Goal: Check status: Check status

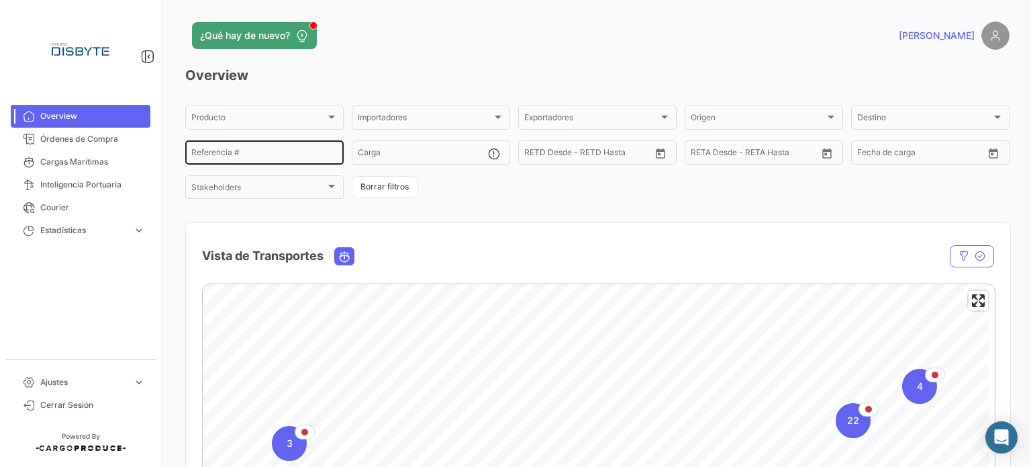
click at [291, 156] on input "Referencia #" at bounding box center [264, 154] width 146 height 9
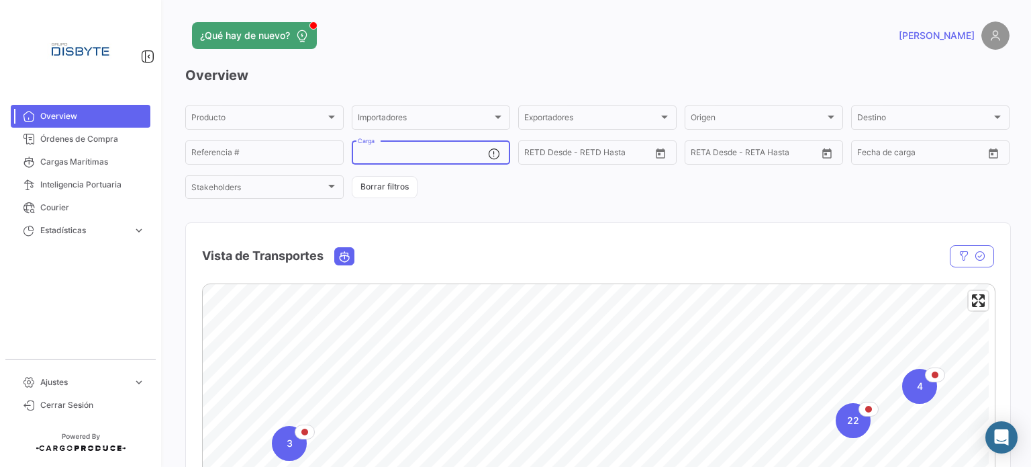
click at [434, 156] on input "Carga" at bounding box center [423, 154] width 130 height 9
click at [449, 178] on div "Producto Producto Importadores Importadores Exportadores Exportadores Origen Or…" at bounding box center [597, 151] width 824 height 97
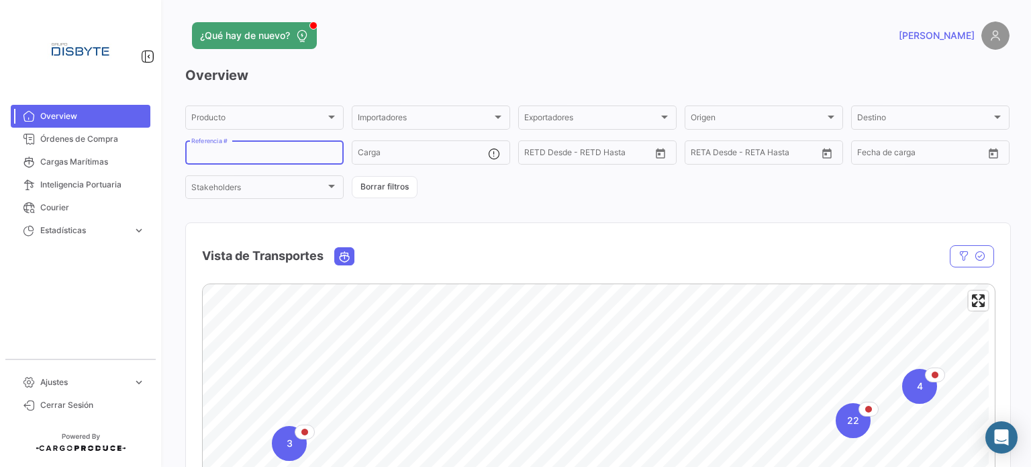
click at [293, 153] on input "Referencia #" at bounding box center [264, 154] width 146 height 9
paste input "INBSHIP273"
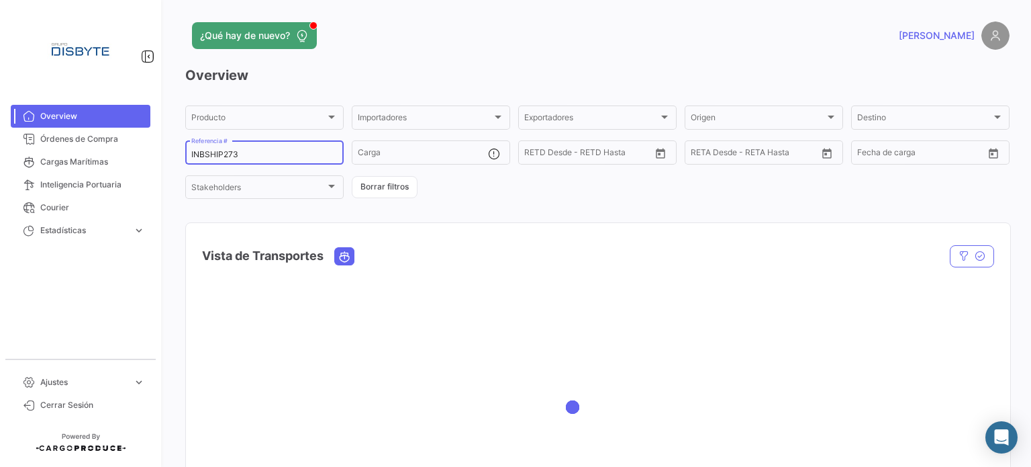
type input "INBSHIP273"
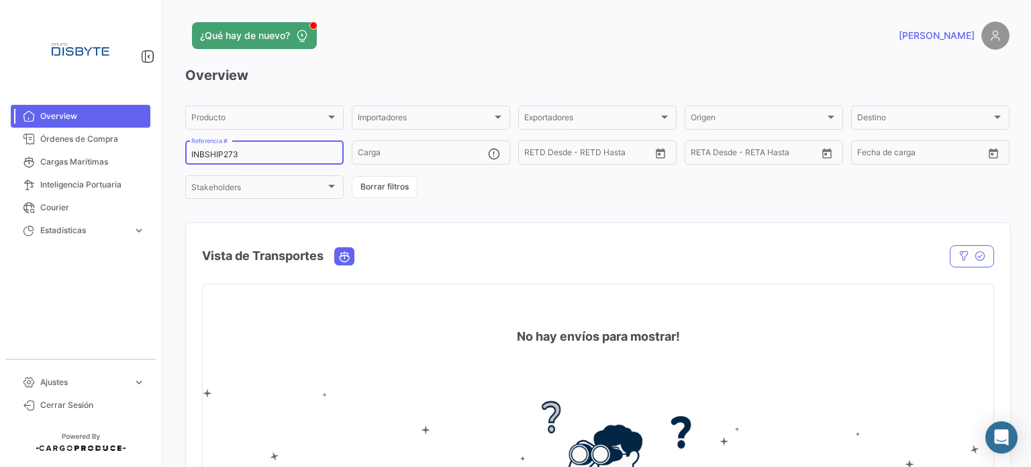
click at [266, 149] on div "INBSHIP273 Referencia #" at bounding box center [264, 151] width 146 height 26
click at [260, 155] on input "INBSHIP273" at bounding box center [264, 154] width 146 height 9
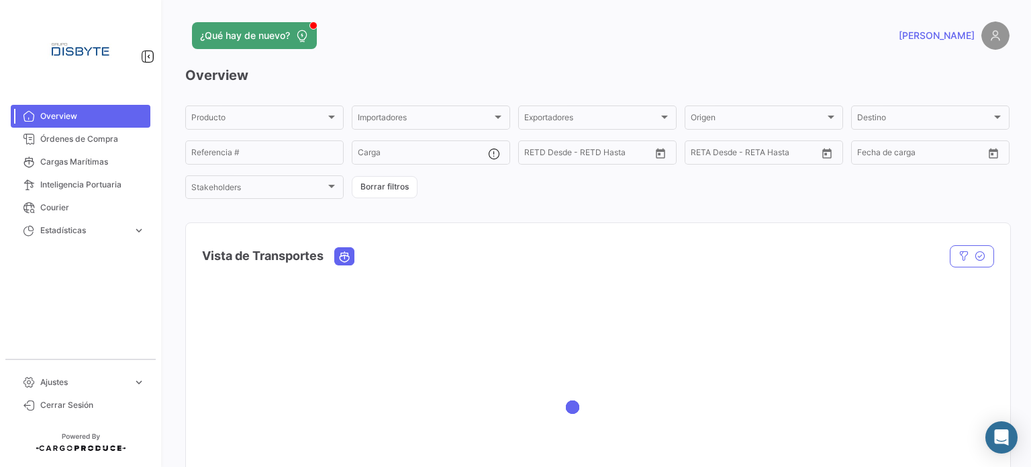
click at [506, 201] on div "Overview Producto Producto Importadores Importadores Exportadores Exportadores …" at bounding box center [597, 304] width 824 height 476
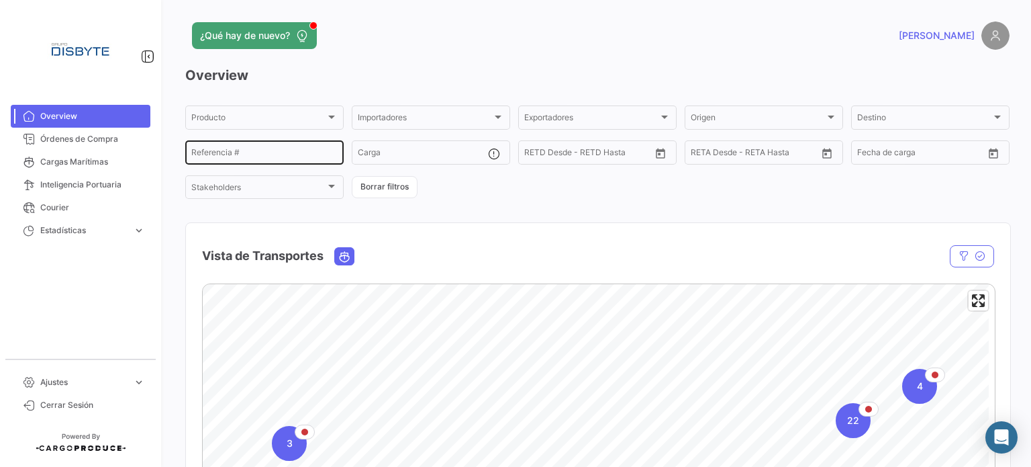
click at [228, 145] on div "Referencia #" at bounding box center [264, 151] width 146 height 26
paste input "DSMEX0144"
type input "DSMEX0144"
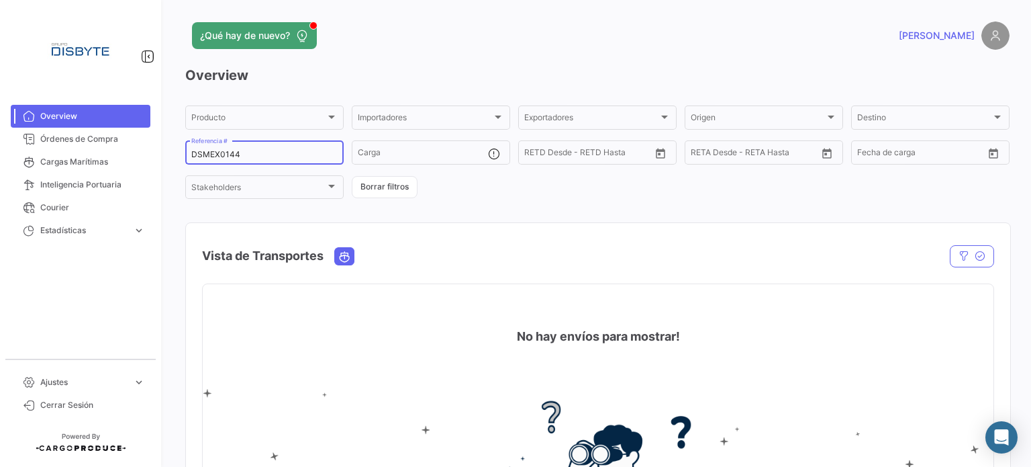
click at [249, 156] on input "DSMEX0144" at bounding box center [264, 154] width 146 height 9
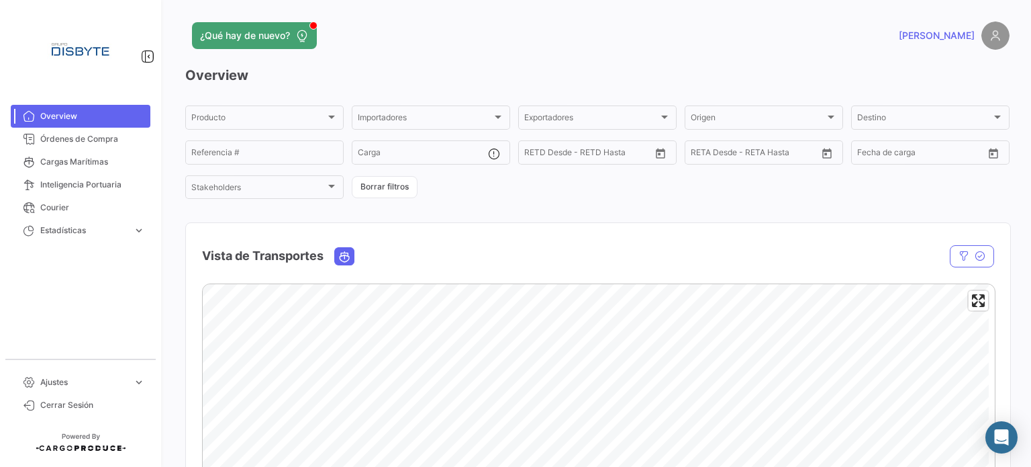
click at [559, 195] on div "Producto Producto Importadores Importadores Exportadores Exportadores Origen Or…" at bounding box center [597, 151] width 824 height 97
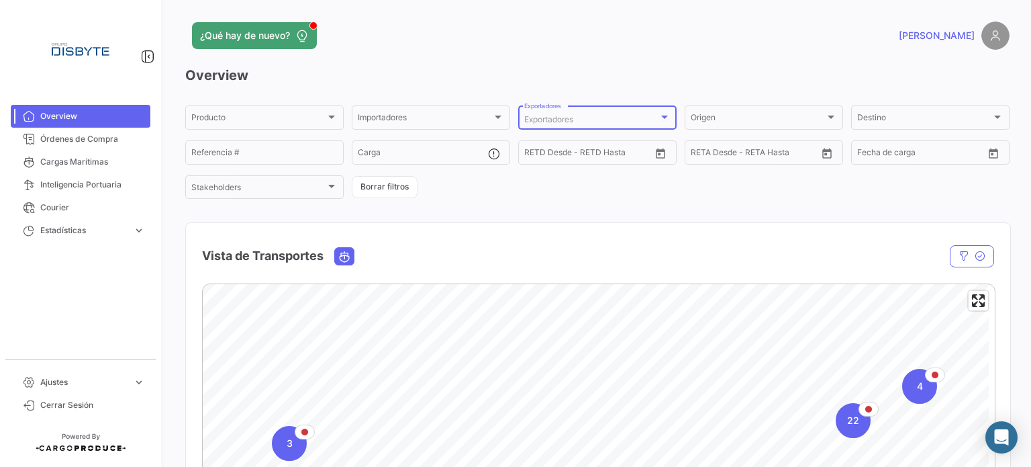
click at [608, 120] on div "Exportadores" at bounding box center [591, 119] width 134 height 9
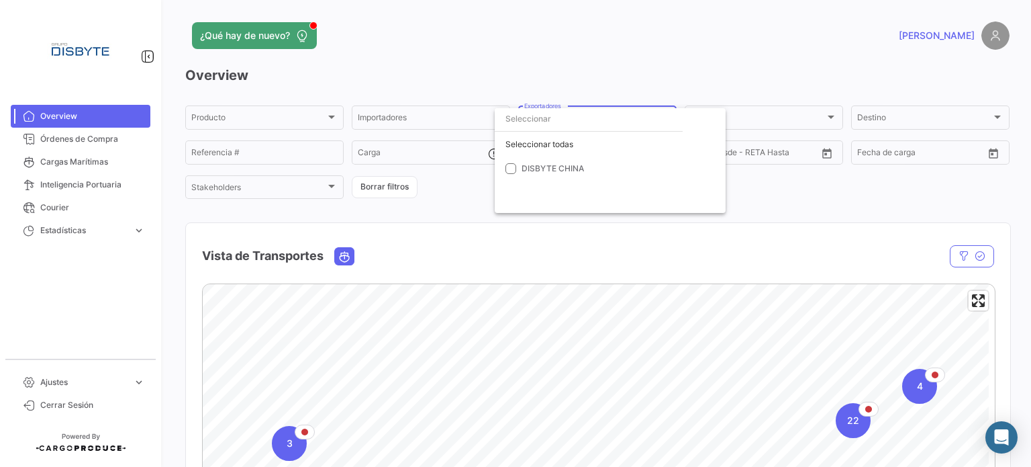
click at [595, 75] on div at bounding box center [515, 233] width 1031 height 467
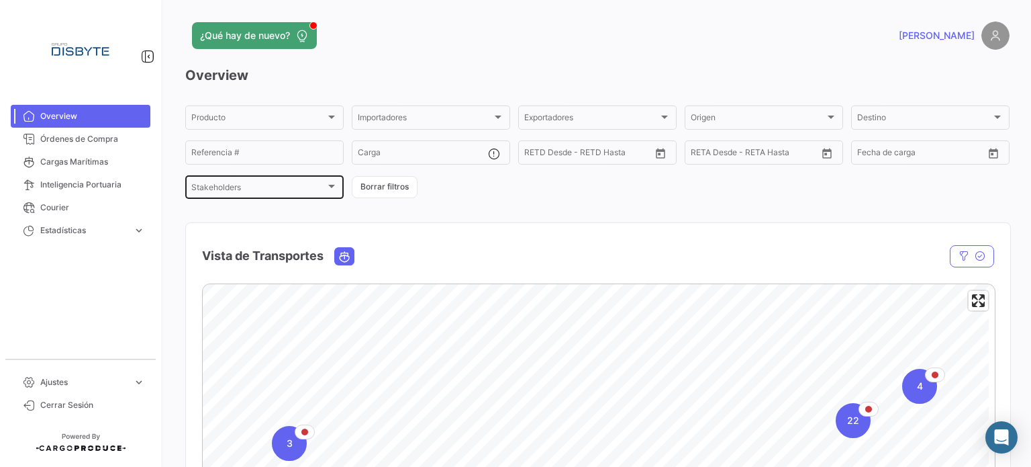
click at [280, 199] on div "Stakeholders Stakeholders" at bounding box center [264, 186] width 146 height 26
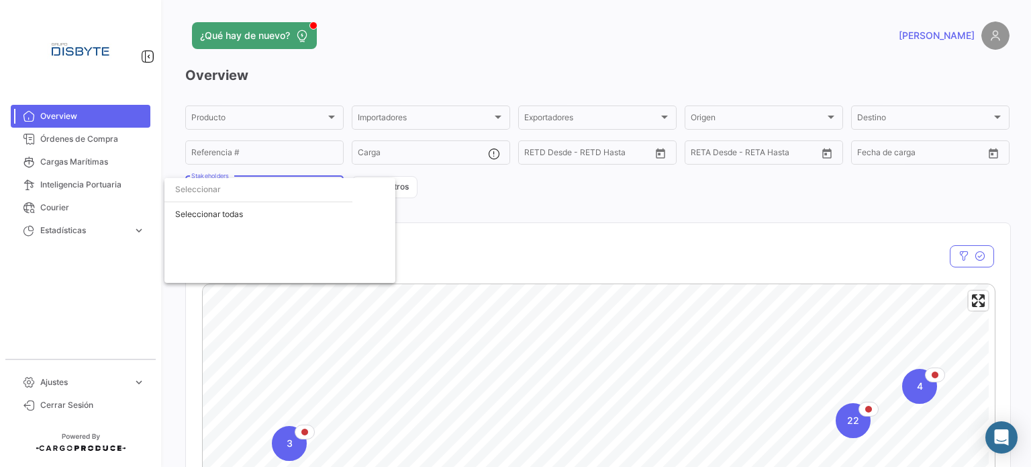
click at [438, 193] on div at bounding box center [515, 233] width 1031 height 467
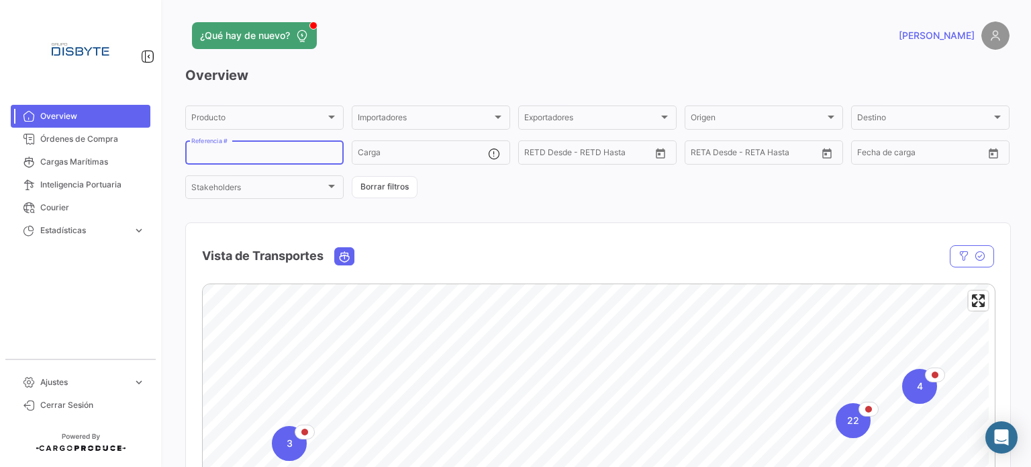
click at [287, 152] on input "Referencia #" at bounding box center [264, 154] width 146 height 9
paste input "FFAU7589024"
type input "FFAU7589024"
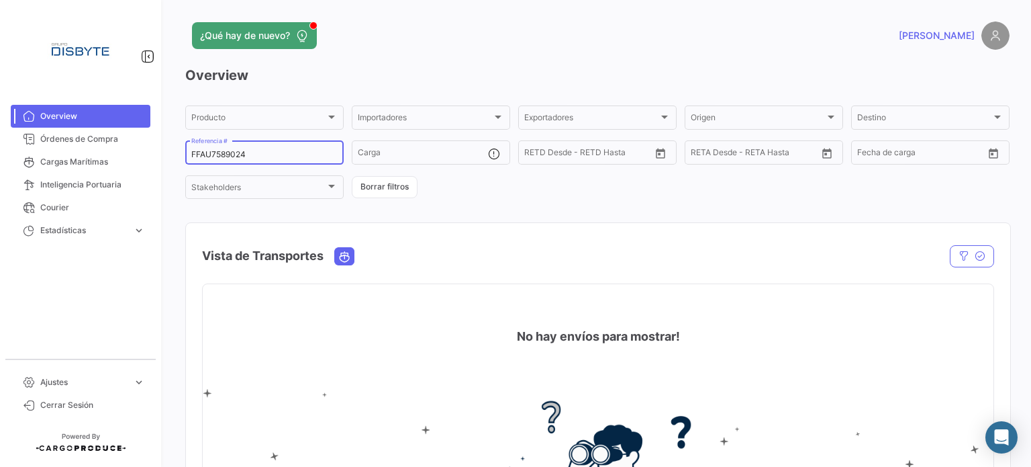
click at [269, 150] on input "FFAU7589024" at bounding box center [264, 154] width 146 height 9
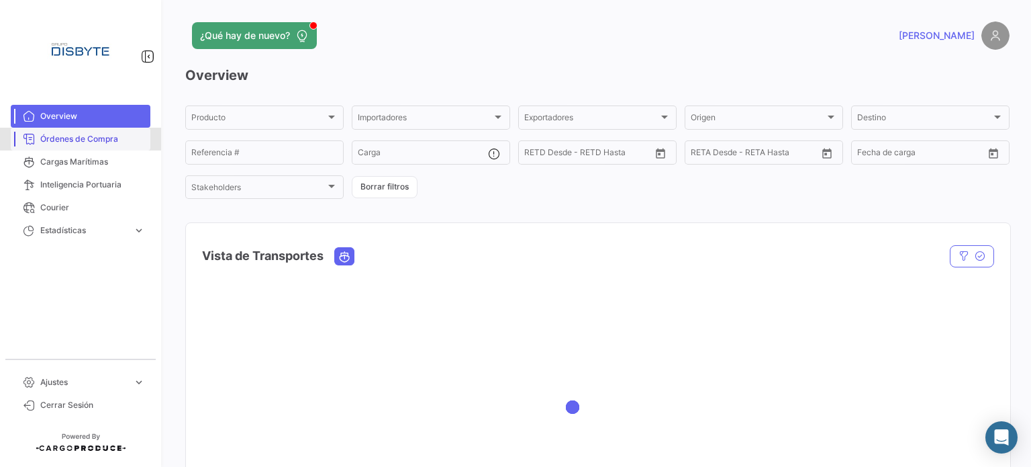
click at [44, 139] on span "Órdenes de Compra" at bounding box center [92, 139] width 105 height 12
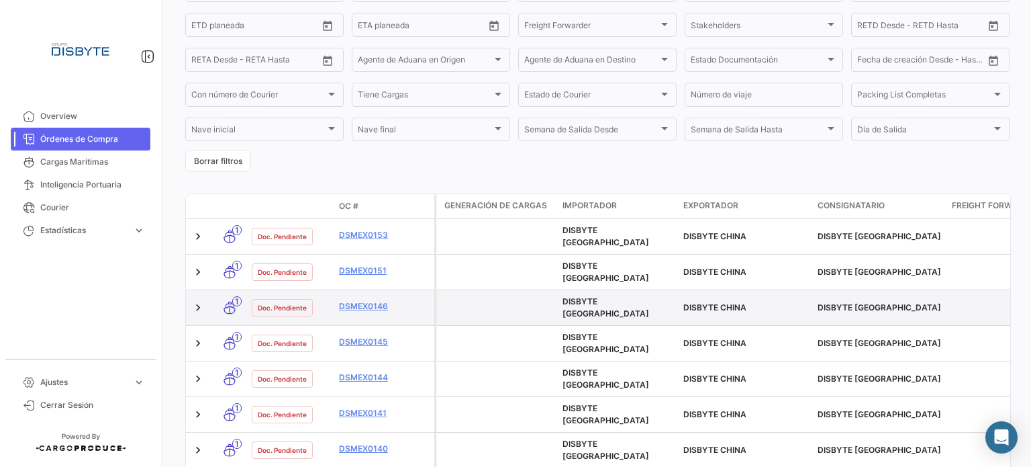
scroll to position [134, 0]
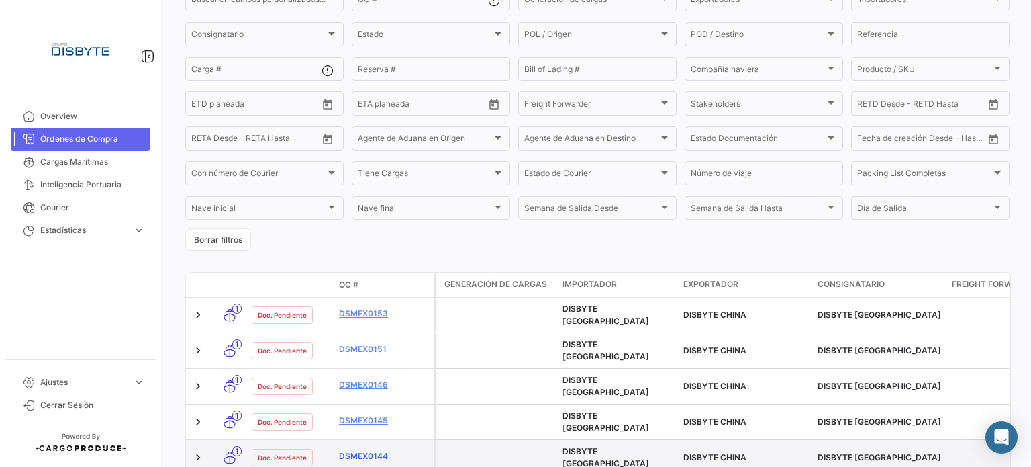
click at [366, 450] on link "DSMEX0144" at bounding box center [384, 456] width 90 height 12
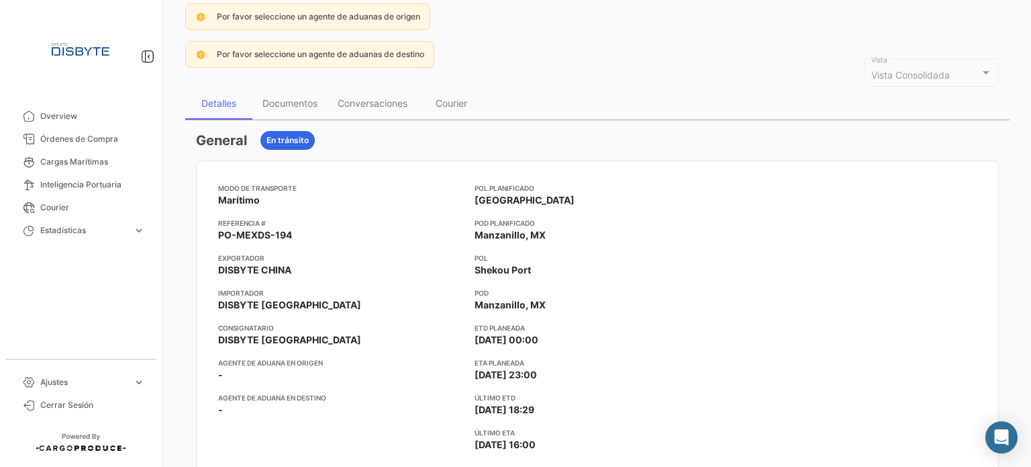
scroll to position [134, 0]
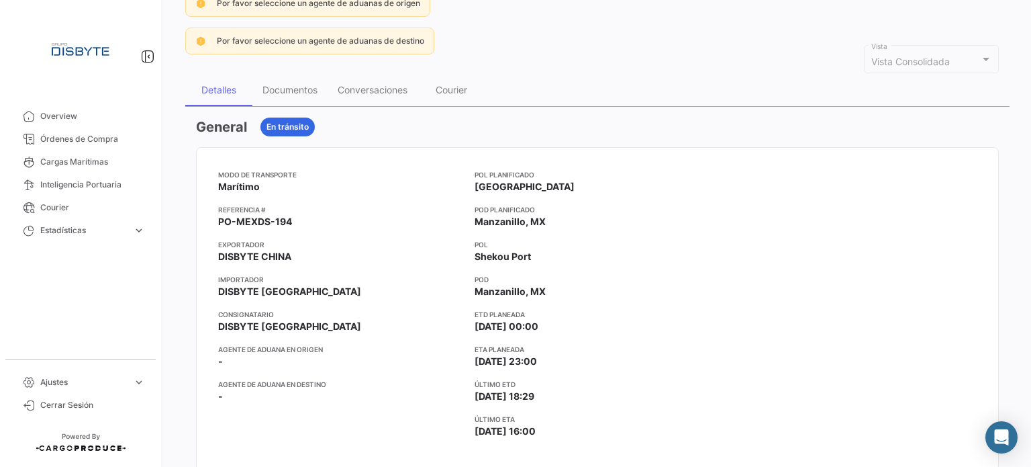
click at [436, 265] on div "Modo de Transporte Marítimo Referencia # PO-MEXDS-194 Exportador DISBYTE CHINA …" at bounding box center [341, 308] width 246 height 279
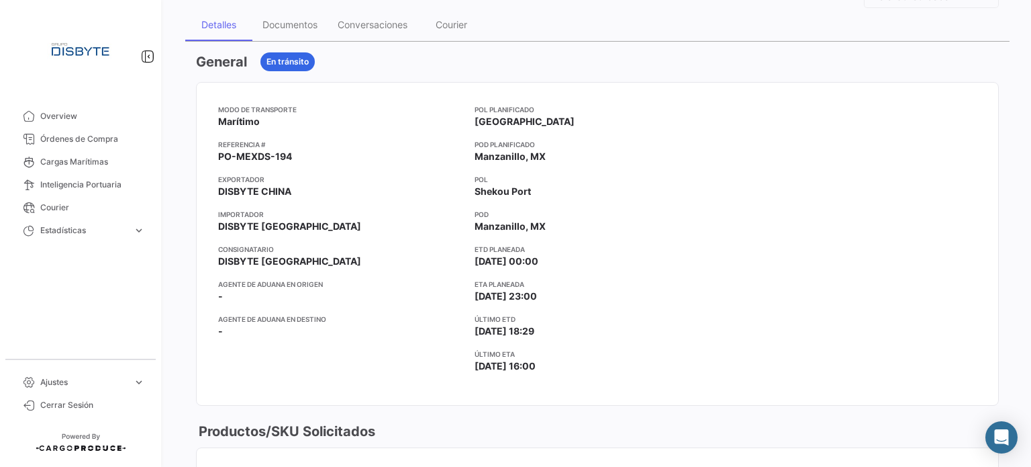
scroll to position [201, 0]
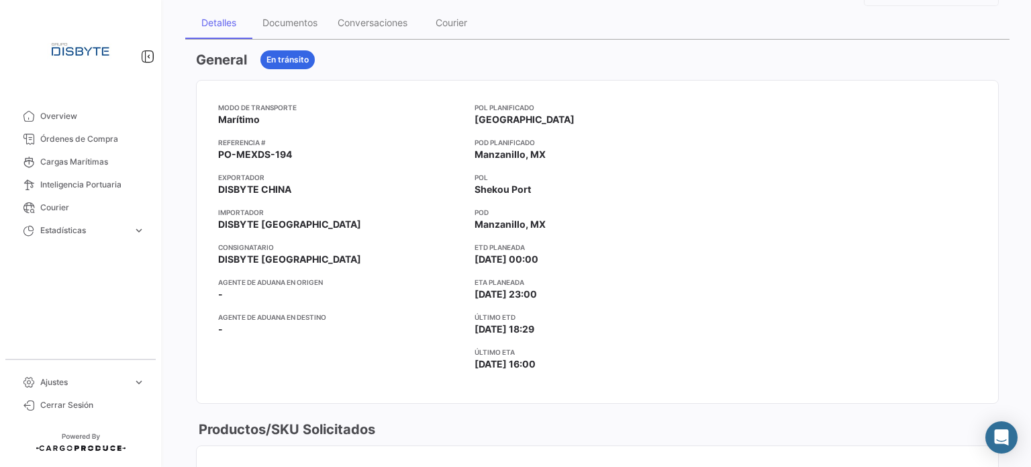
click at [248, 150] on span "PO-MEXDS-194" at bounding box center [255, 154] width 74 height 13
click at [440, 123] on app-card-info-value "Marítimo" at bounding box center [341, 119] width 246 height 13
click at [279, 222] on span "DISBYTE [GEOGRAPHIC_DATA]" at bounding box center [289, 224] width 143 height 13
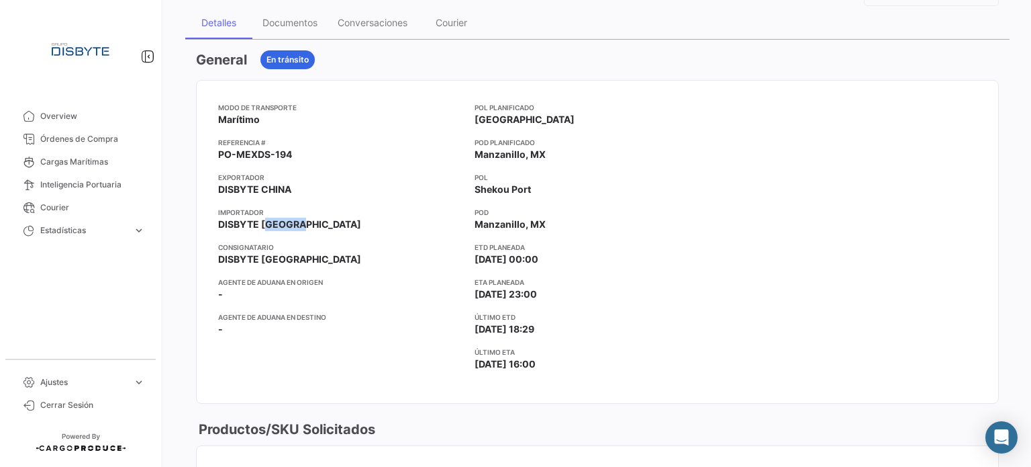
click at [279, 222] on span "DISBYTE [GEOGRAPHIC_DATA]" at bounding box center [289, 224] width 143 height 13
click at [275, 254] on div "DISBYTE [GEOGRAPHIC_DATA]" at bounding box center [287, 247] width 147 height 19
click at [275, 259] on mat-tooltip-component "DISBYTE [GEOGRAPHIC_DATA]" at bounding box center [288, 248] width 166 height 38
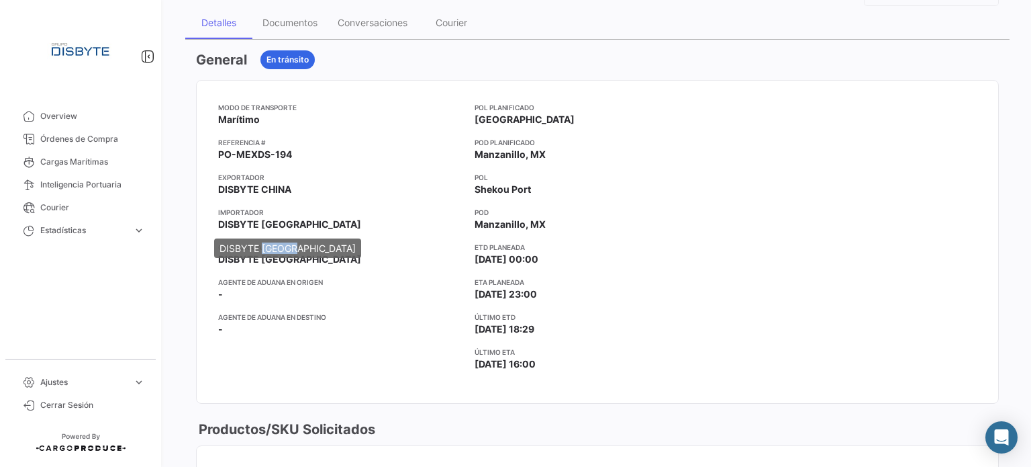
click at [275, 259] on mat-tooltip-component "DISBYTE [GEOGRAPHIC_DATA]" at bounding box center [288, 248] width 166 height 38
click at [346, 260] on app-card-info-value "DISBYTE [GEOGRAPHIC_DATA]" at bounding box center [341, 258] width 246 height 13
click at [296, 256] on span "DISBYTE [GEOGRAPHIC_DATA]" at bounding box center [289, 258] width 143 height 13
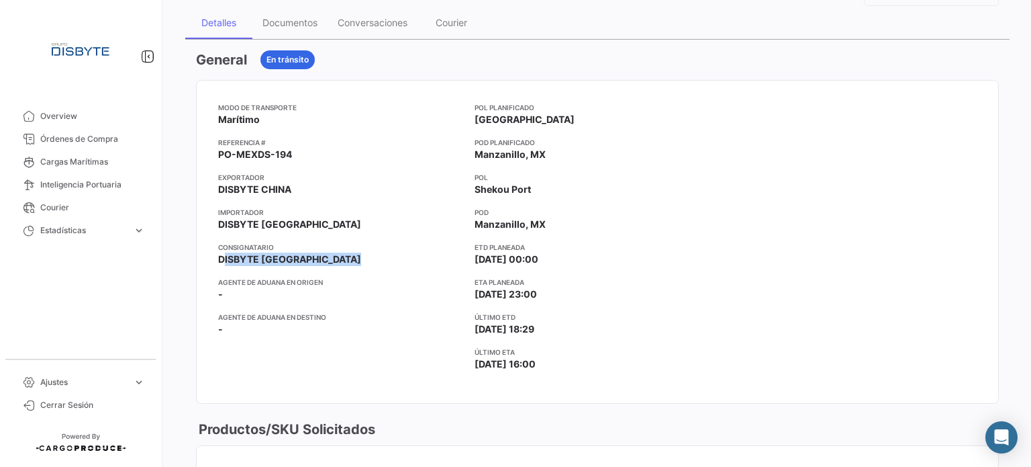
click at [296, 256] on span "DISBYTE [GEOGRAPHIC_DATA]" at bounding box center [289, 258] width 143 height 13
click at [340, 257] on app-card-info-value "DISBYTE [GEOGRAPHIC_DATA]" at bounding box center [341, 258] width 246 height 13
click at [492, 121] on span "[GEOGRAPHIC_DATA]" at bounding box center [525, 119] width 100 height 13
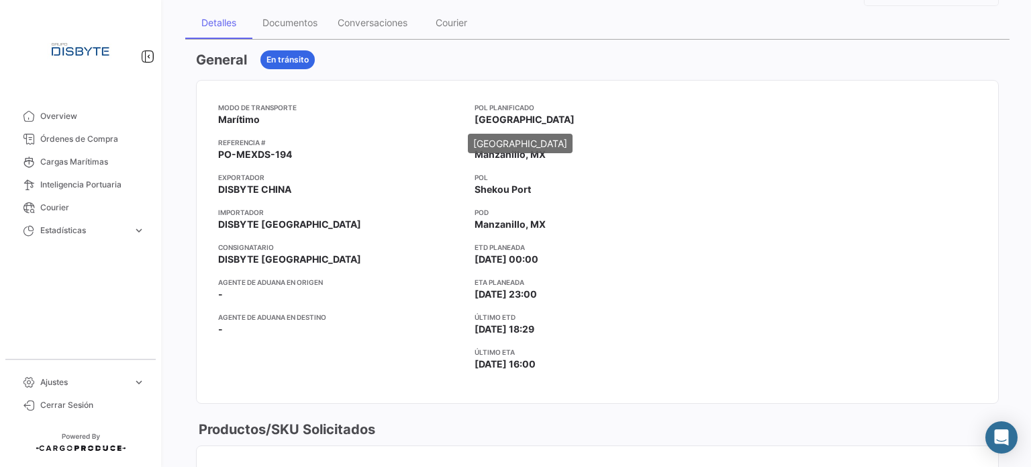
click at [505, 160] on mat-tooltip-component "[GEOGRAPHIC_DATA]" at bounding box center [521, 143] width 124 height 38
drag, startPoint x: 581, startPoint y: 146, endPoint x: 514, endPoint y: 156, distance: 68.0
click at [580, 148] on app-card-info-value "Manzanillo, MX" at bounding box center [598, 154] width 246 height 13
click at [510, 155] on span "Manzanillo, MX" at bounding box center [510, 154] width 71 height 13
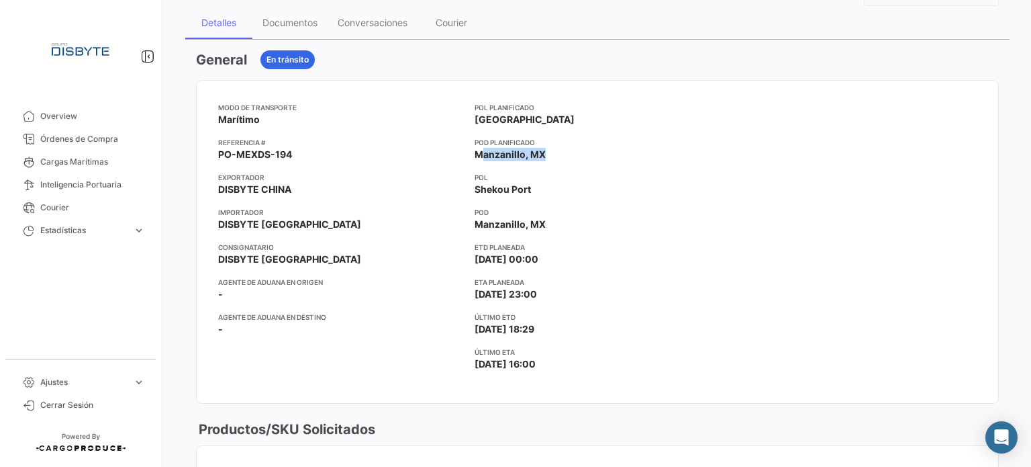
click at [510, 155] on span "Manzanillo, MX" at bounding box center [510, 154] width 71 height 13
click at [593, 161] on div "POL Planificado Shenzhen POD Planificado Manzanillo, MX POL Shekou [GEOGRAPHIC_…" at bounding box center [598, 241] width 246 height 279
drag, startPoint x: 247, startPoint y: 62, endPoint x: 238, endPoint y: 35, distance: 28.5
drag, startPoint x: 238, startPoint y: 35, endPoint x: 610, endPoint y: 214, distance: 412.9
click at [610, 214] on app-card-info-title "POD" at bounding box center [598, 212] width 246 height 11
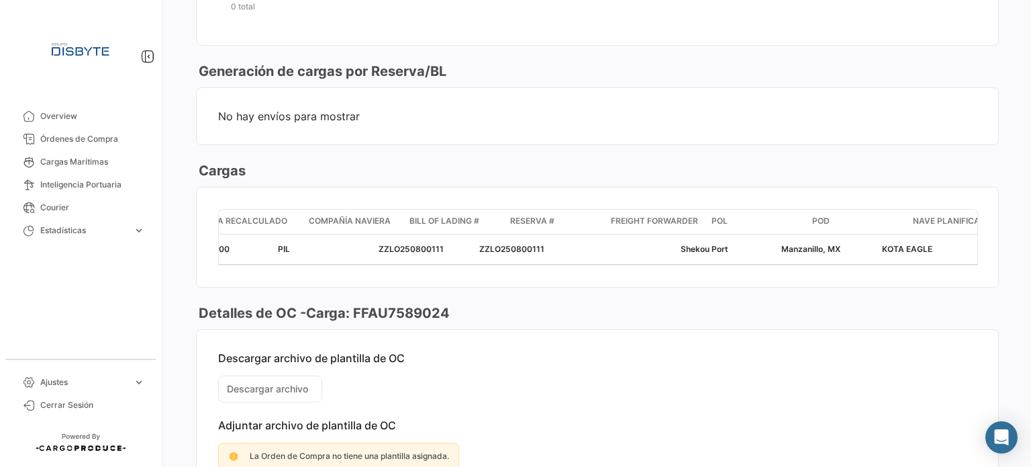
scroll to position [0, 0]
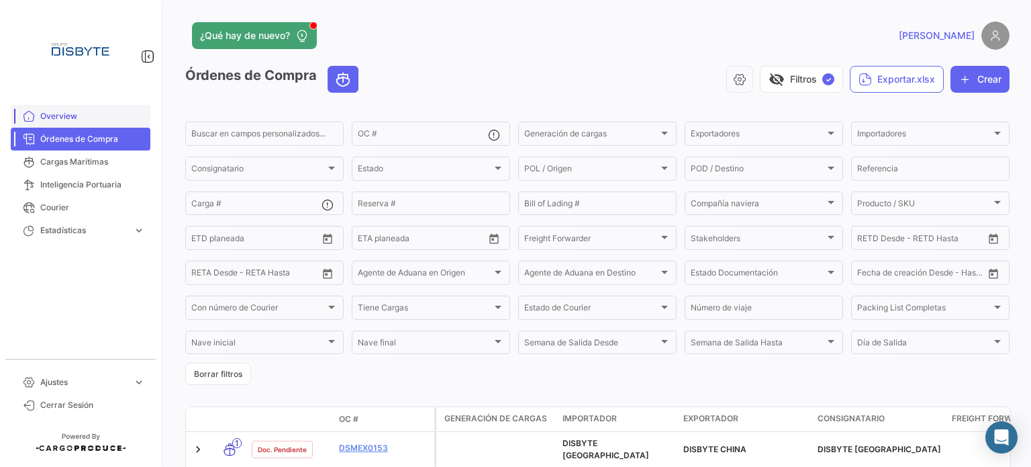
click at [87, 112] on span "Overview" at bounding box center [92, 116] width 105 height 12
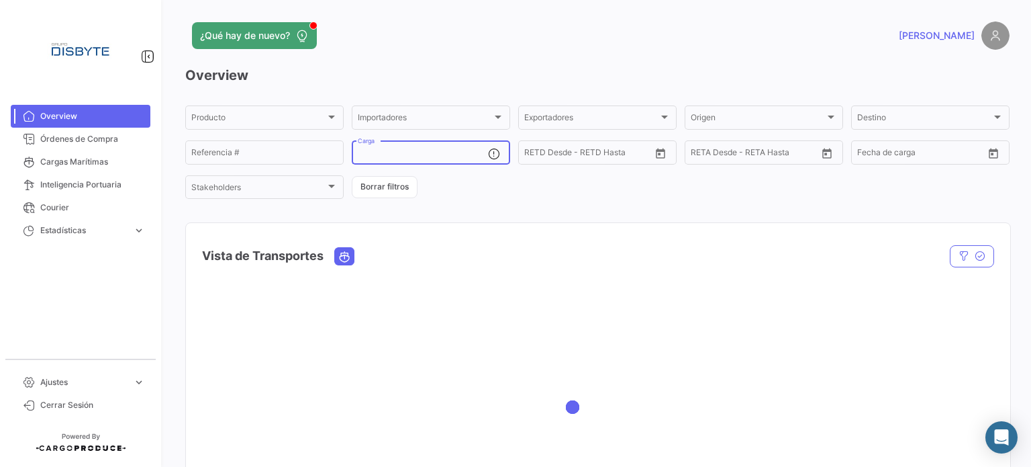
click at [366, 158] on input "Carga" at bounding box center [423, 154] width 130 height 9
paste input "FFAU7589024"
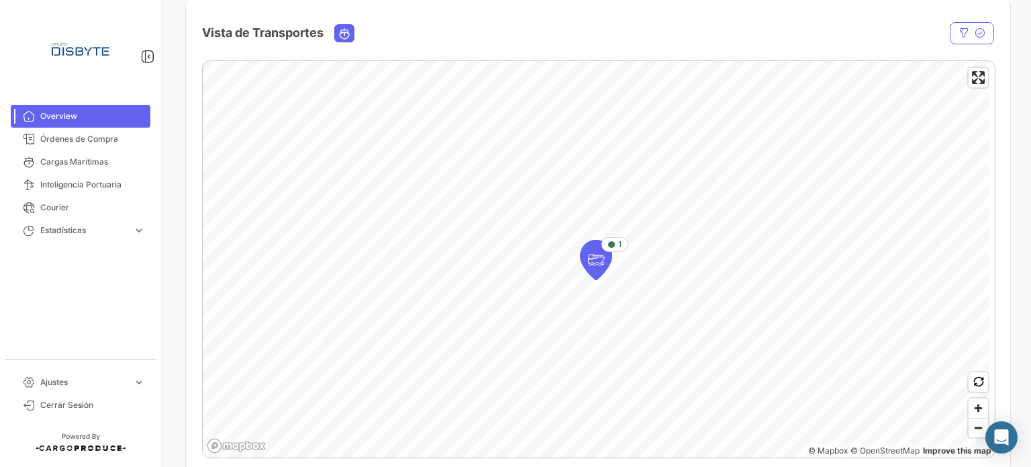
scroll to position [201, 0]
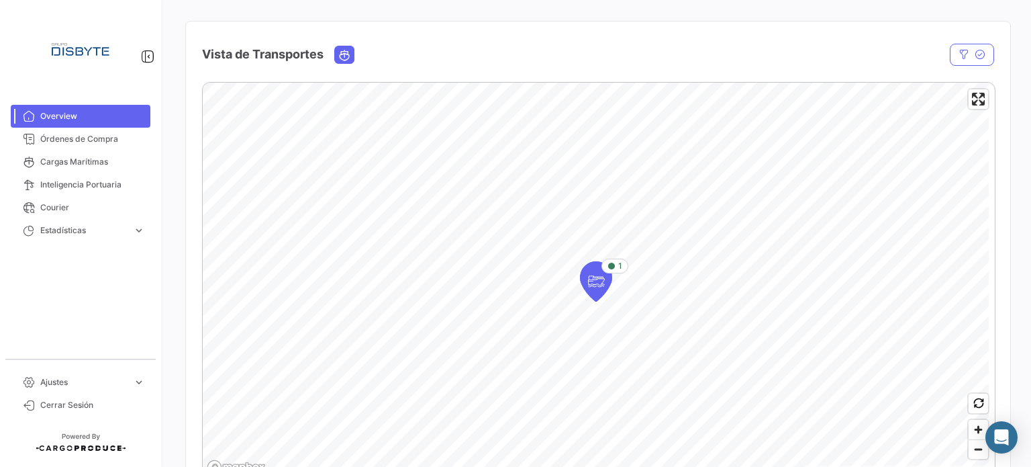
type input "FFAU7589024"
